Goal: Find specific page/section: Find specific page/section

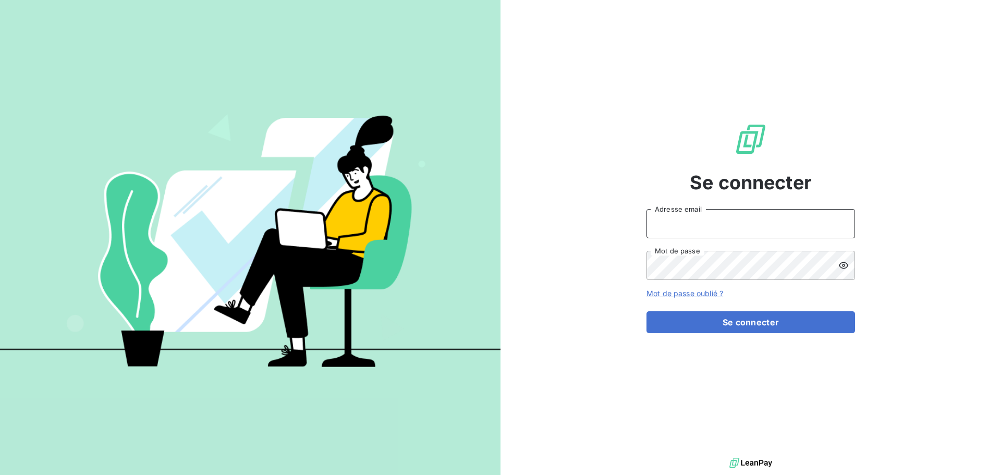
click at [681, 221] on input "Adresse email" at bounding box center [750, 223] width 209 height 29
type input "[EMAIL_ADDRESS][PERSON_NAME][DOMAIN_NAME]"
click at [646, 311] on button "Se connecter" at bounding box center [750, 322] width 209 height 22
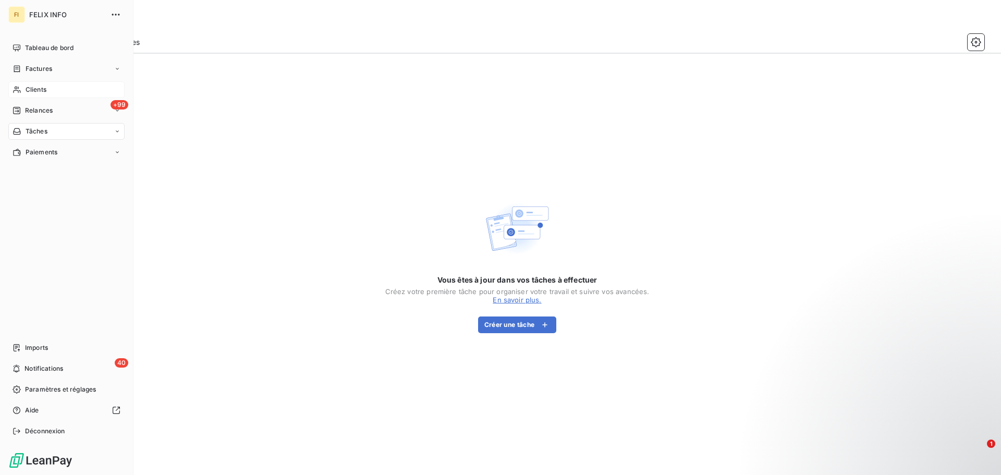
click at [44, 85] on span "Clients" at bounding box center [36, 89] width 21 height 9
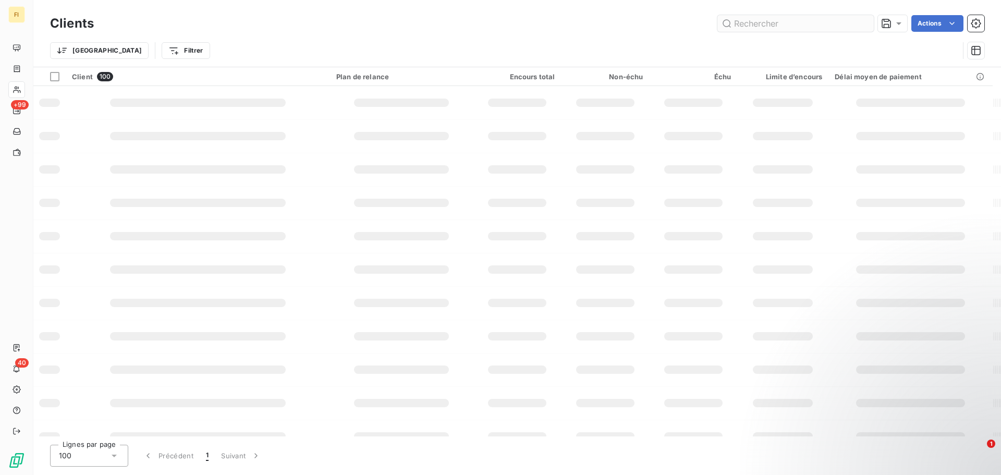
click at [776, 26] on input "text" at bounding box center [795, 23] width 156 height 17
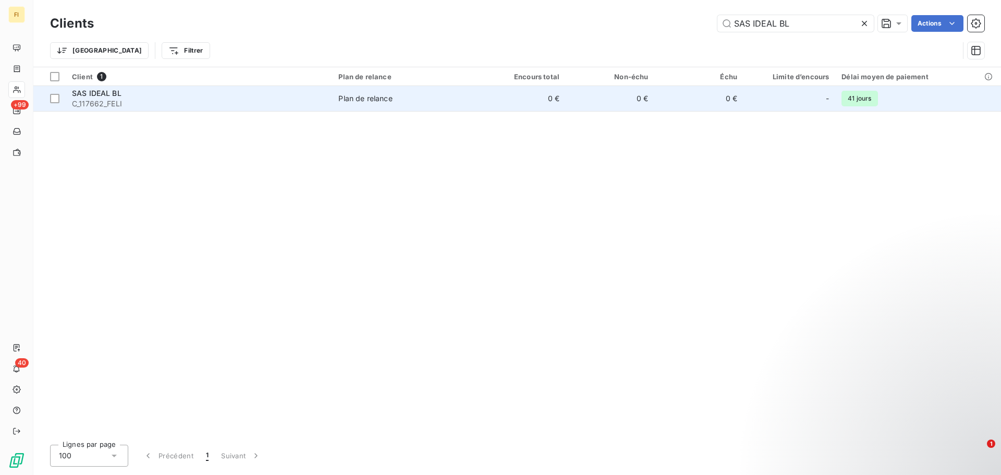
type input "SAS IDEAL BL"
click at [363, 102] on div "Plan de relance" at bounding box center [365, 98] width 54 height 10
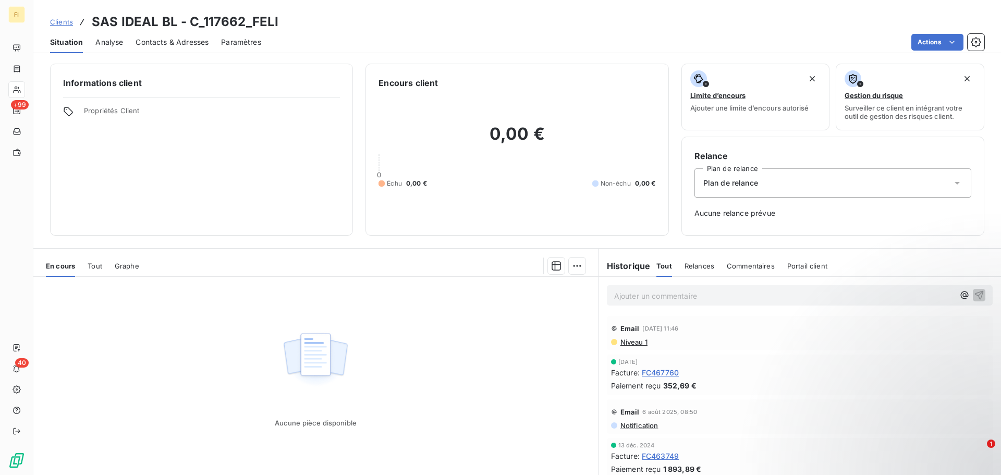
click at [98, 265] on span "Tout" at bounding box center [95, 266] width 15 height 8
